Goal: Use online tool/utility: Utilize a website feature to perform a specific function

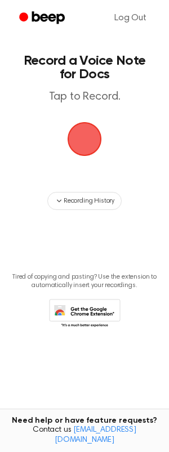
click at [91, 149] on span "button" at bounding box center [85, 139] width 32 height 32
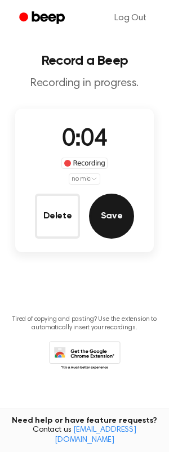
click at [109, 221] on button "Save" at bounding box center [111, 216] width 45 height 45
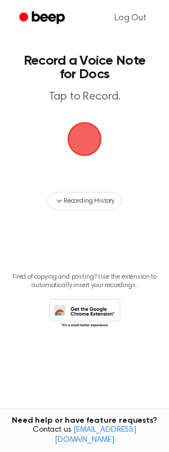
click at [88, 151] on span "button" at bounding box center [85, 139] width 32 height 32
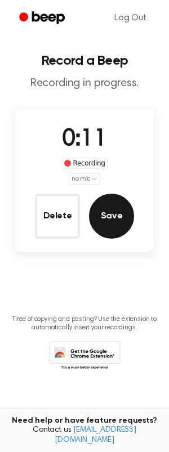
click at [115, 226] on button "Save" at bounding box center [111, 216] width 45 height 45
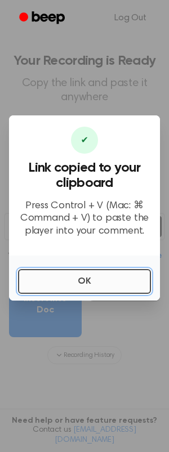
click at [73, 289] on button "OK" at bounding box center [84, 281] width 133 height 25
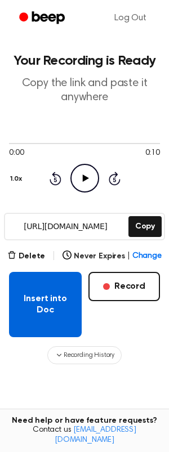
click at [62, 307] on button "Insert into Doc" at bounding box center [45, 304] width 73 height 65
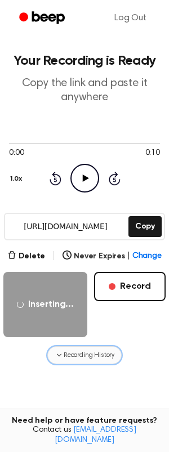
click at [60, 357] on icon "button" at bounding box center [59, 354] width 9 height 9
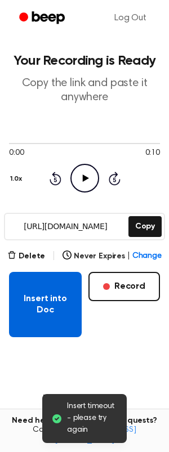
click at [50, 314] on button "Insert into Doc" at bounding box center [45, 304] width 73 height 65
